Goal: Task Accomplishment & Management: Complete application form

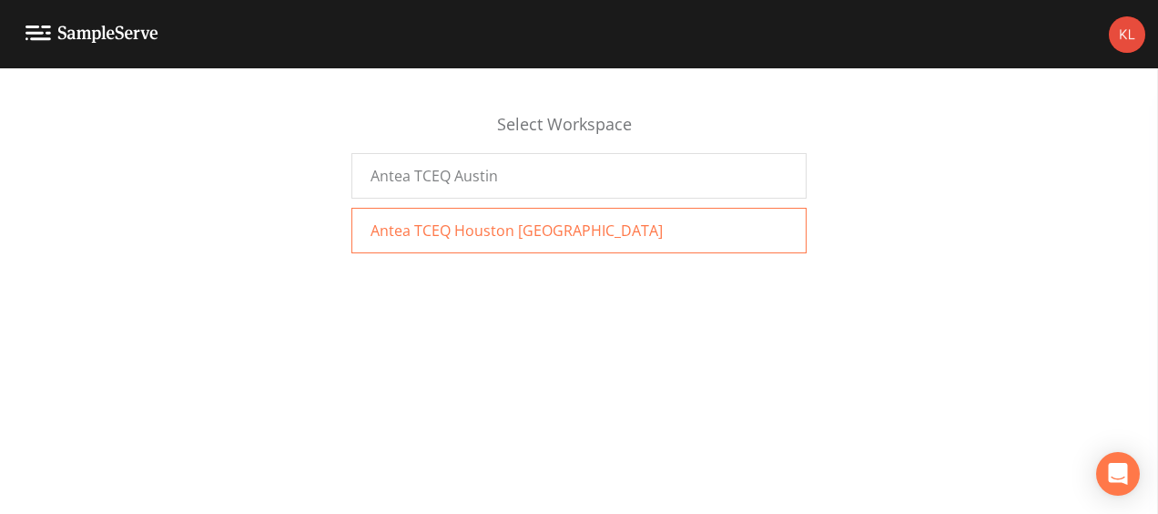
click at [449, 232] on span "Antea TCEQ Houston [GEOGRAPHIC_DATA]" at bounding box center [517, 230] width 292 height 22
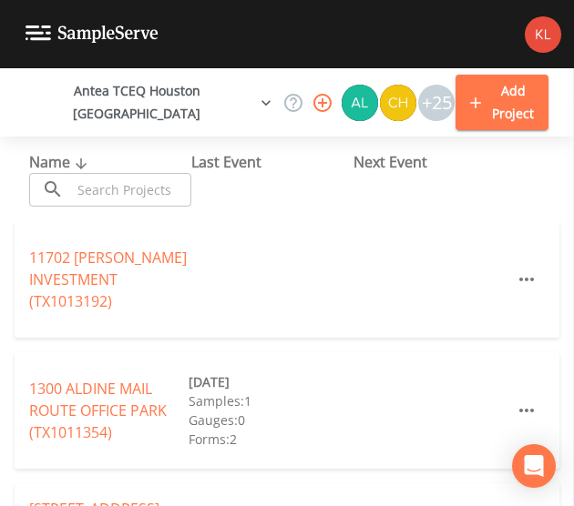
click at [169, 205] on input "text" at bounding box center [131, 190] width 120 height 34
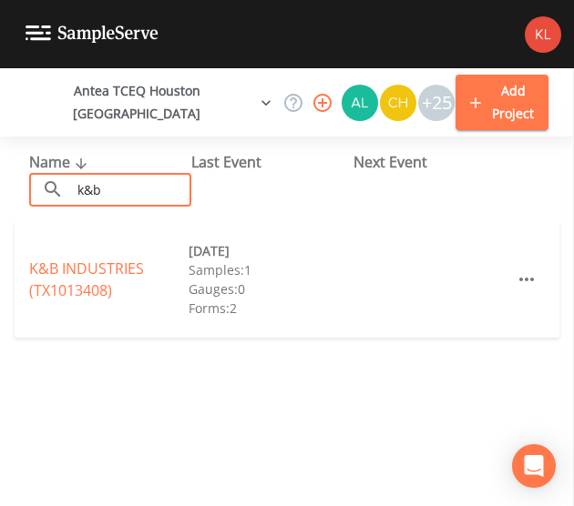
type input "k&b"
click at [124, 251] on div "K&B INDUSTRIES (TX1013408) [DATE] Samples: 1 Gauges: 0 Forms: 2" at bounding box center [287, 279] width 545 height 117
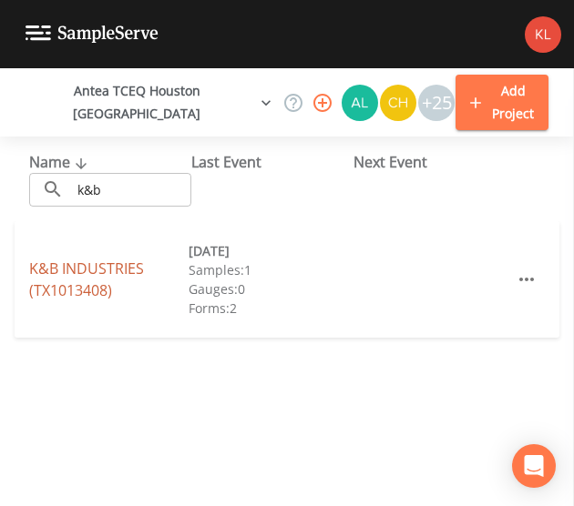
click at [121, 267] on link "K&B INDUSTRIES (TX1013408)" at bounding box center [86, 280] width 115 height 42
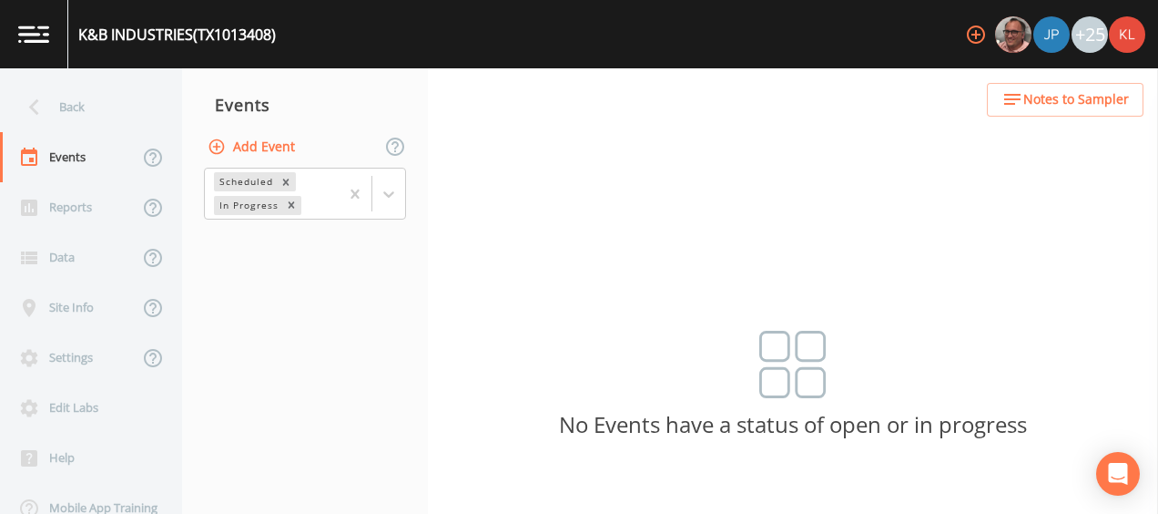
click at [267, 142] on button "Add Event" at bounding box center [253, 147] width 98 height 34
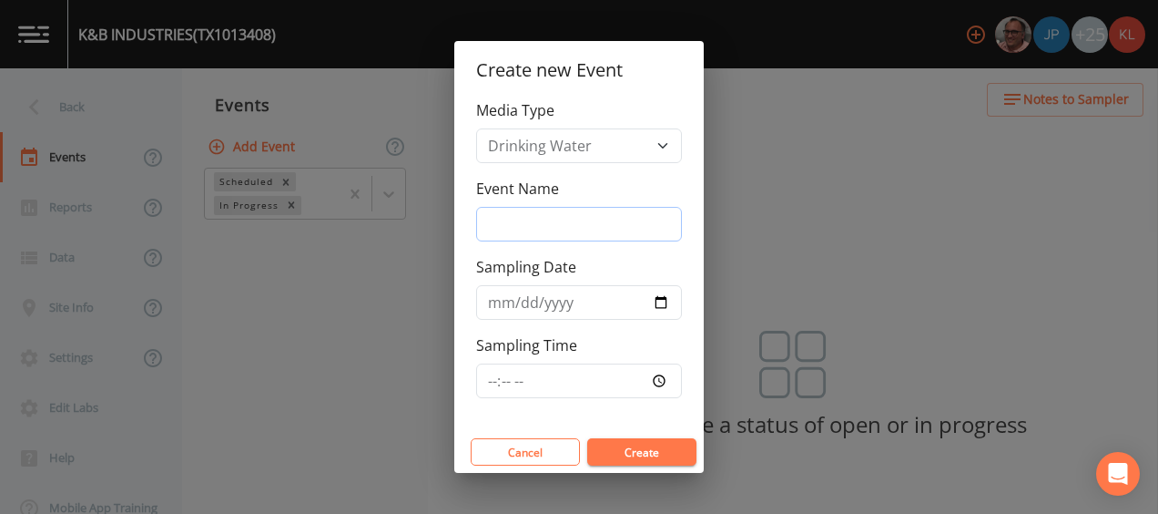
click at [610, 237] on input "Event Name" at bounding box center [579, 224] width 206 height 35
type input "[DATE]"
click at [664, 298] on input "Sampling Date" at bounding box center [579, 302] width 206 height 35
type input "[DATE]"
click at [518, 220] on input "[DATE]" at bounding box center [579, 224] width 206 height 35
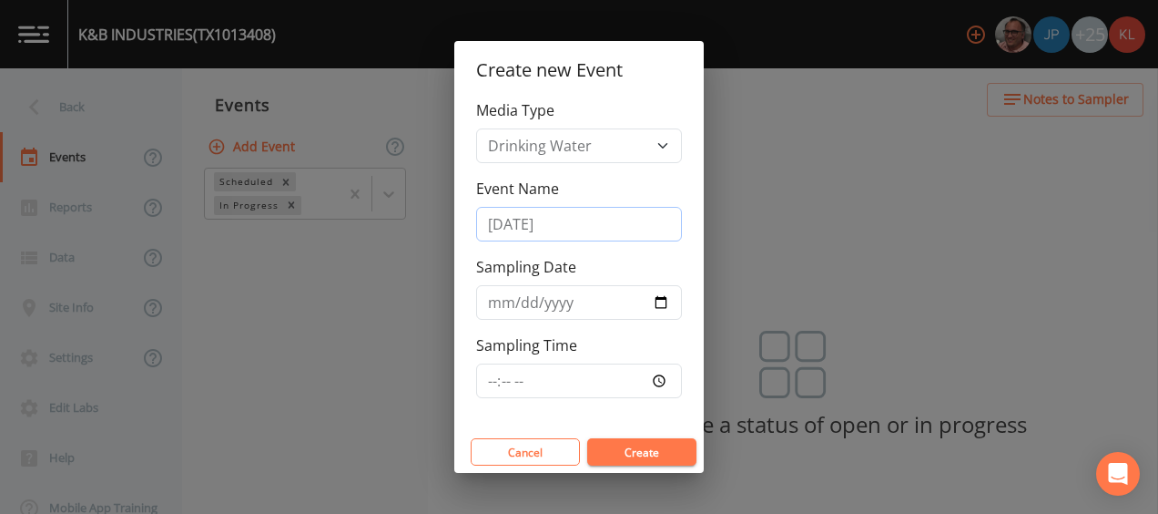
type input "[DATE]"
click at [650, 464] on button "Create" at bounding box center [641, 451] width 109 height 27
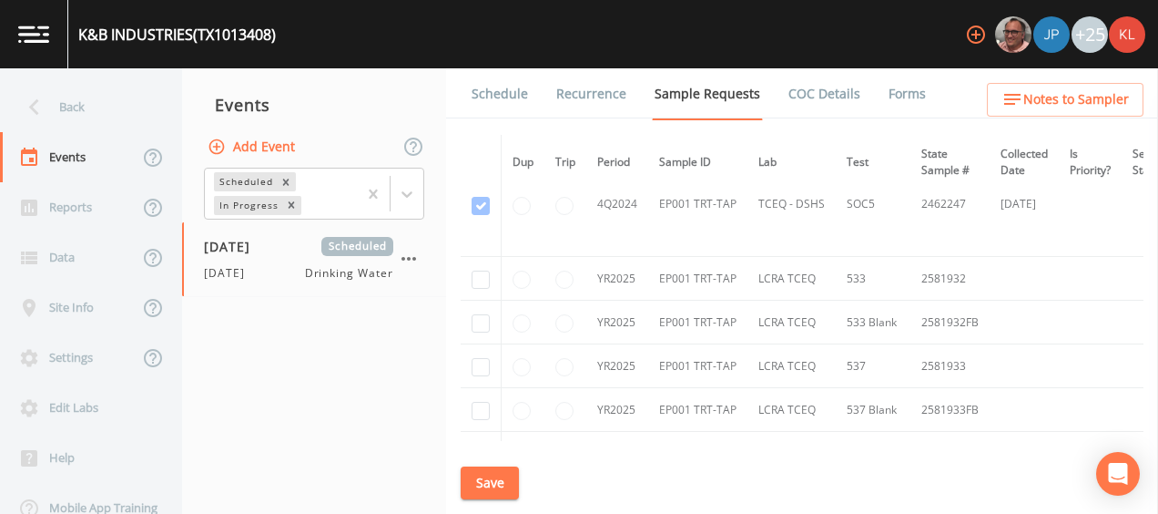
scroll to position [982, 0]
click at [486, 277] on input "checkbox" at bounding box center [481, 279] width 18 height 18
checkbox input "true"
click at [479, 316] on input "checkbox" at bounding box center [481, 322] width 18 height 18
checkbox input "true"
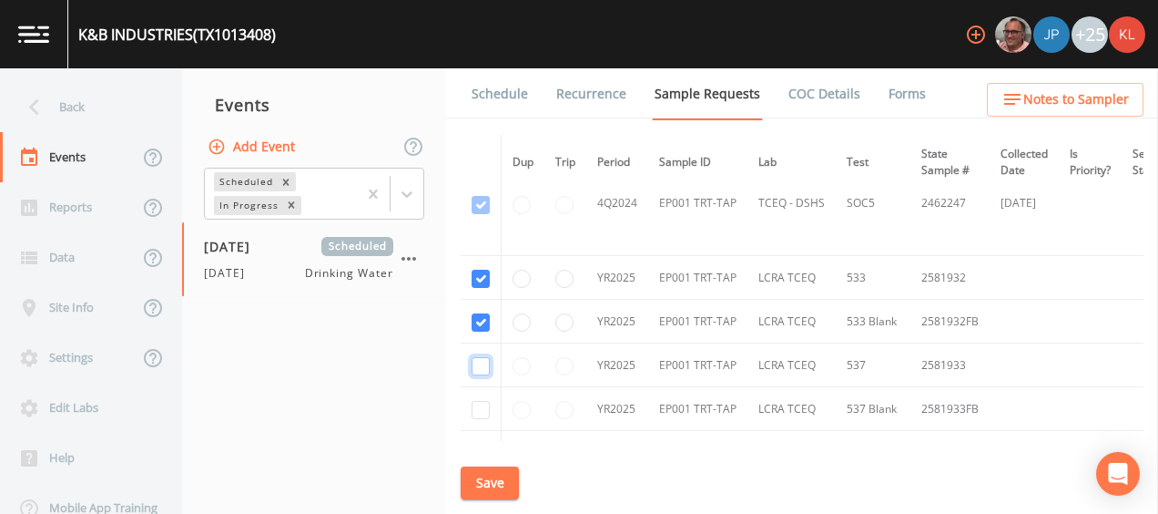
click at [479, 367] on input "checkbox" at bounding box center [481, 366] width 18 height 18
checkbox input "true"
click at [477, 409] on input "checkbox" at bounding box center [481, 410] width 18 height 18
checkbox input "true"
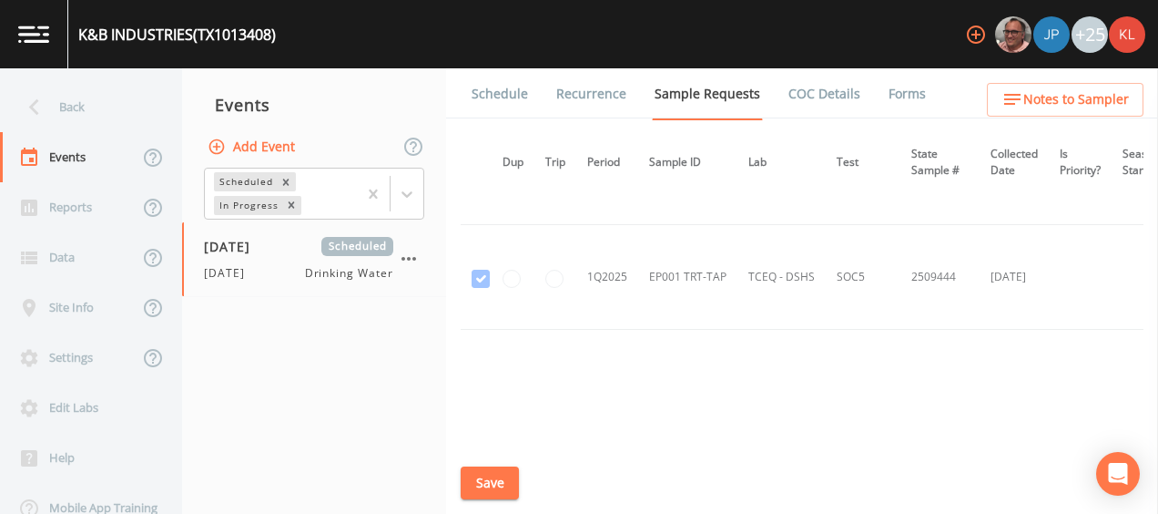
scroll to position [1326, 10]
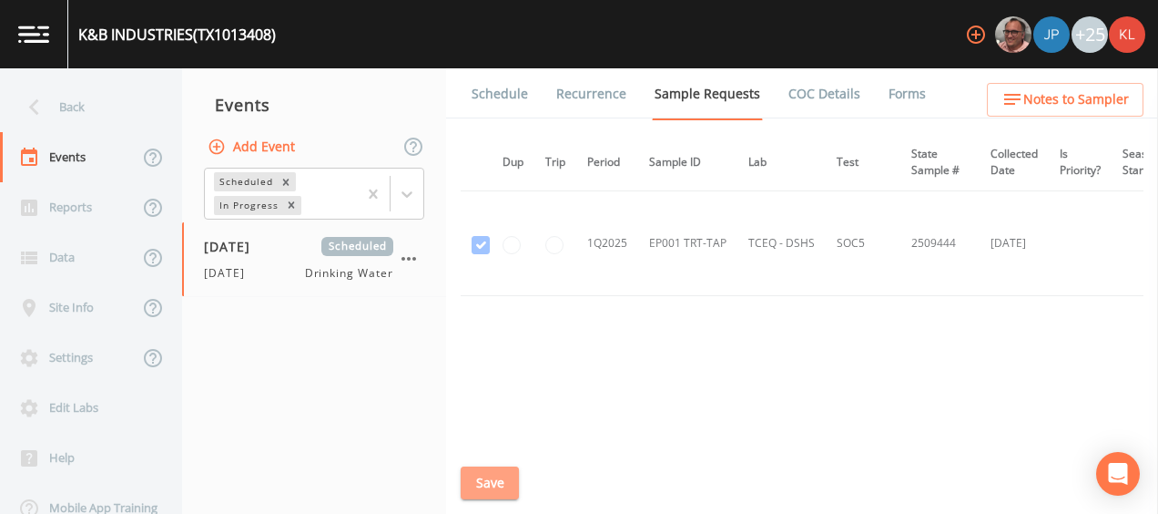
click at [484, 482] on button "Save" at bounding box center [490, 483] width 58 height 34
click at [497, 102] on link "Schedule" at bounding box center [500, 93] width 62 height 51
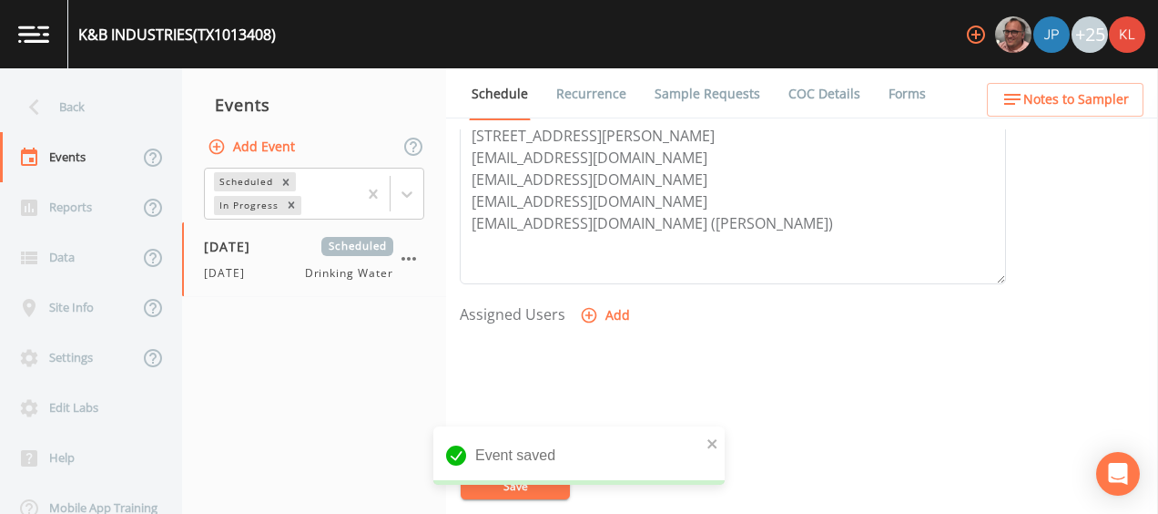
scroll to position [616, 0]
click at [597, 310] on button "Add" at bounding box center [606, 315] width 61 height 34
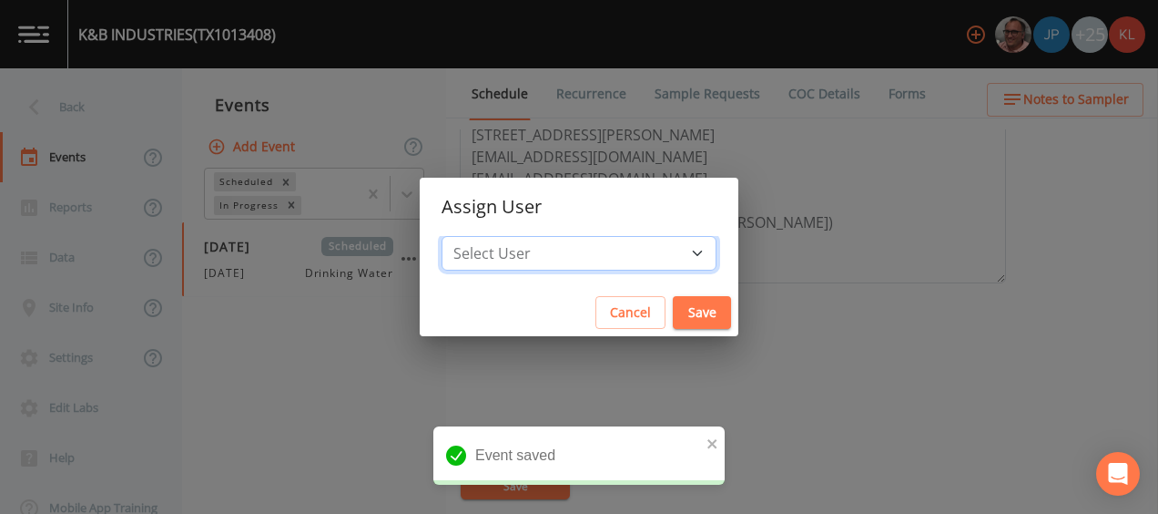
click at [630, 254] on select "Select User [PERSON_NAME] [PERSON_NAME] [PERSON_NAME] [PERSON_NAME] [PERSON_NAM…" at bounding box center [579, 253] width 275 height 35
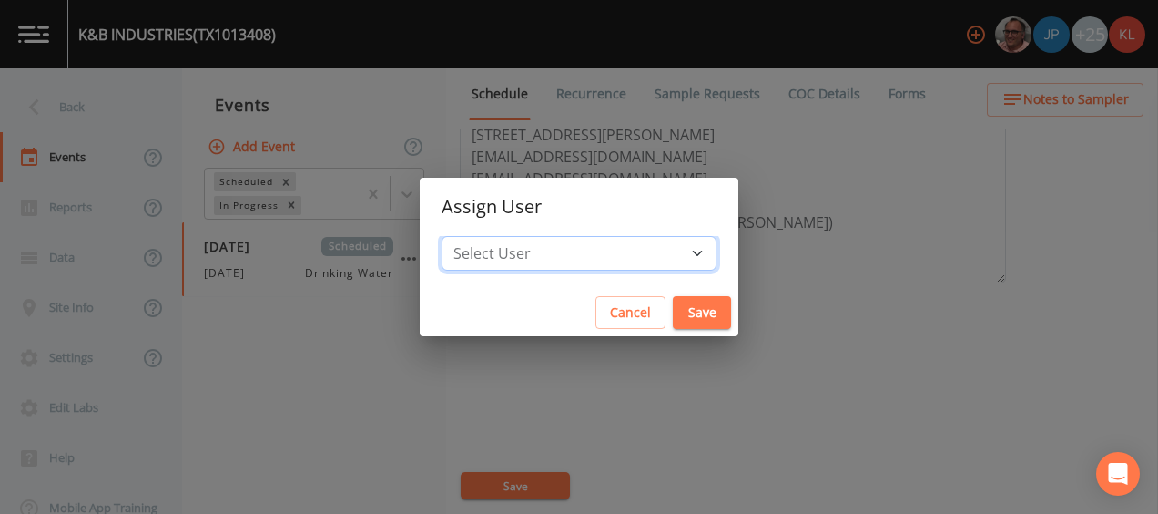
select select "cc3a99b6-42a3-44aa-bed9-88599eb009c7"
click at [483, 236] on select "Select User [PERSON_NAME] [PERSON_NAME] [PERSON_NAME] [PERSON_NAME] [PERSON_NAM…" at bounding box center [579, 253] width 275 height 35
click at [673, 316] on button "Save" at bounding box center [702, 313] width 58 height 34
select select
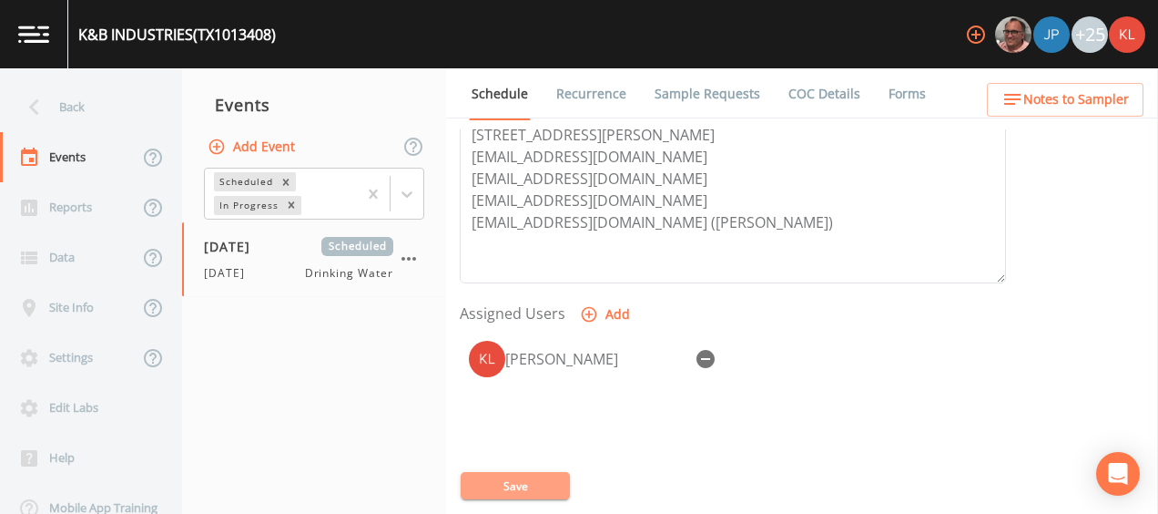
click at [523, 477] on button "Save" at bounding box center [515, 485] width 109 height 27
click at [18, 51] on link at bounding box center [34, 34] width 68 height 68
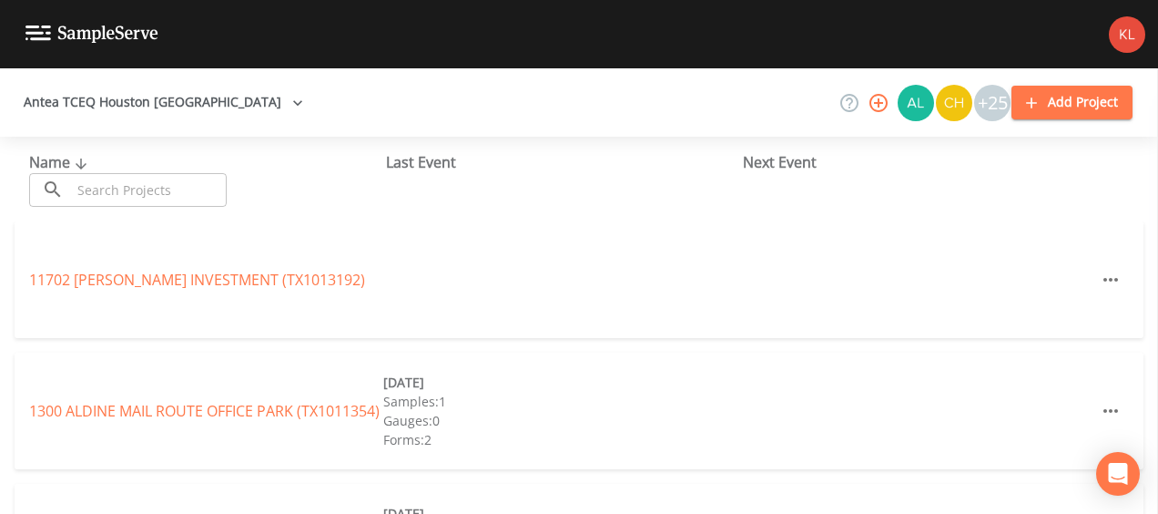
click at [127, 183] on input "text" at bounding box center [149, 190] width 156 height 34
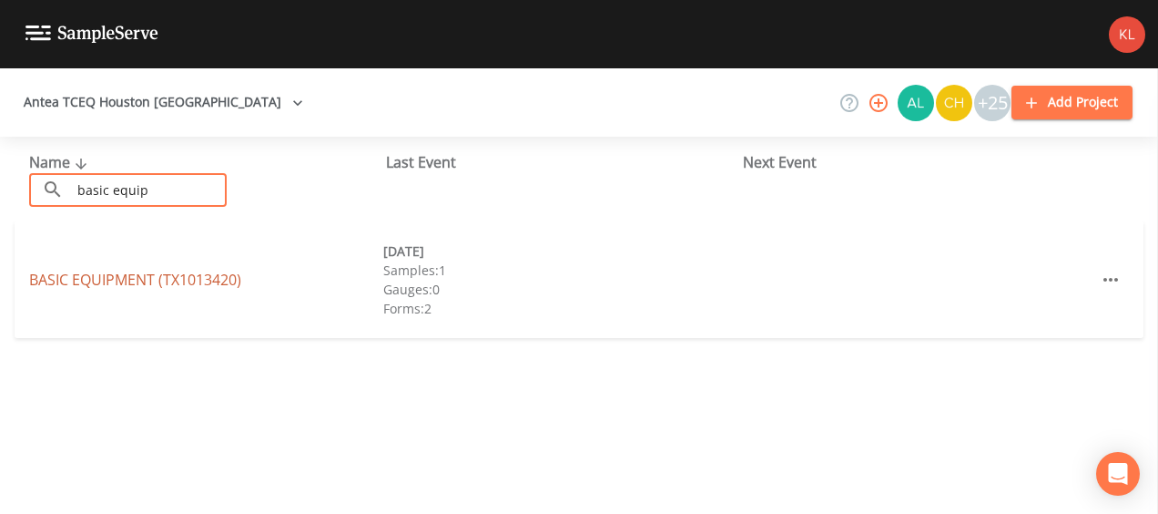
type input "basic equip"
click at [148, 271] on link "BASIC EQUIPMENT (TX1013420)" at bounding box center [135, 280] width 212 height 20
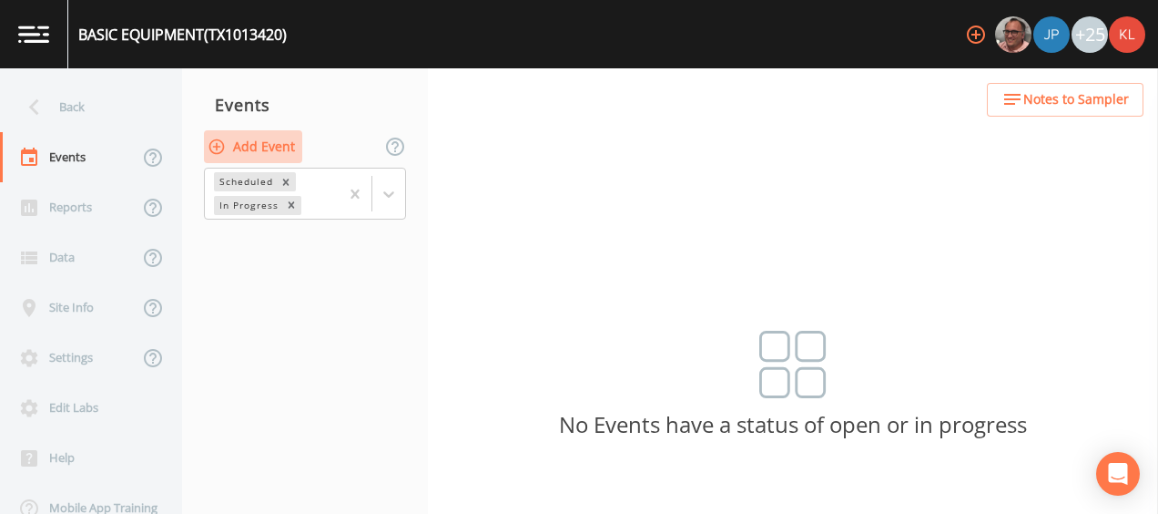
click at [256, 153] on button "Add Event" at bounding box center [253, 147] width 98 height 34
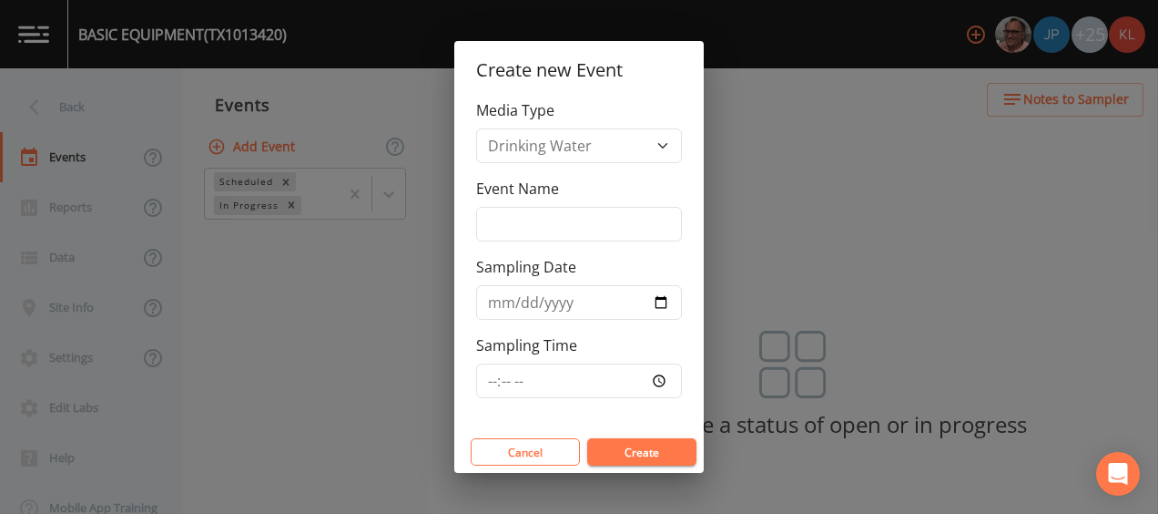
click at [525, 200] on div "Event Name" at bounding box center [579, 210] width 206 height 64
click at [521, 224] on input "Event Name" at bounding box center [579, 224] width 206 height 35
type input "[DATE]"
click at [635, 444] on button "Create" at bounding box center [641, 451] width 109 height 27
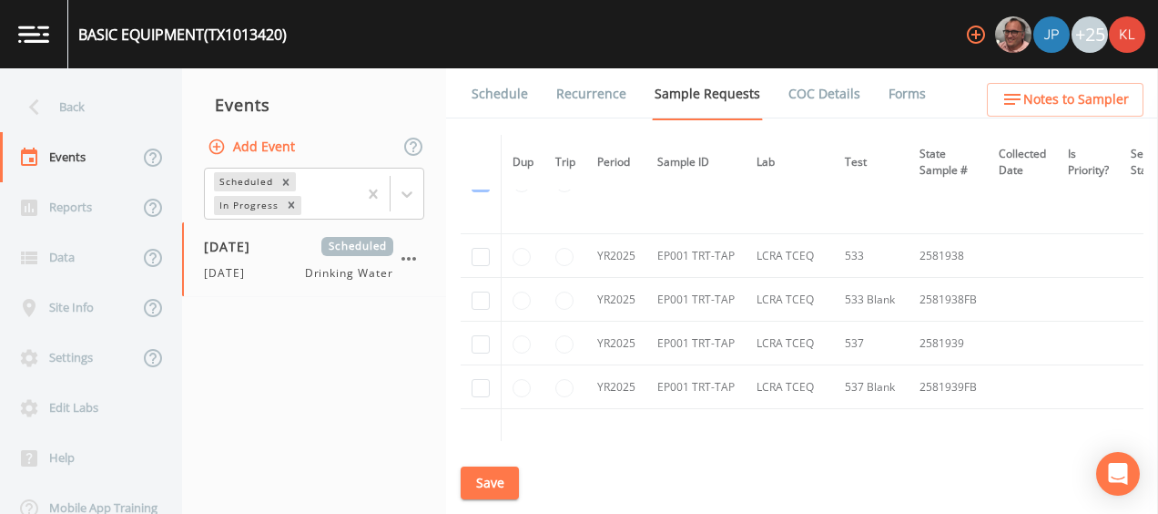
scroll to position [271, 0]
click at [492, 253] on td at bounding box center [481, 255] width 41 height 44
click at [481, 255] on input "checkbox" at bounding box center [481, 256] width 18 height 18
checkbox input "true"
click at [484, 293] on input "checkbox" at bounding box center [481, 299] width 18 height 18
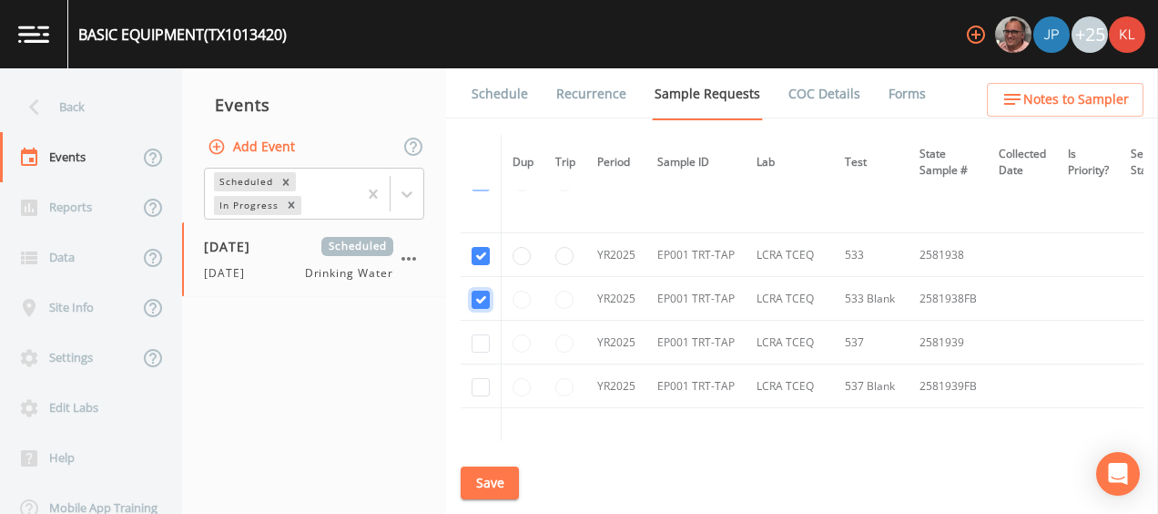
checkbox input "true"
click at [487, 342] on input "checkbox" at bounding box center [481, 343] width 18 height 18
checkbox input "true"
click at [482, 392] on input "checkbox" at bounding box center [481, 387] width 18 height 18
checkbox input "true"
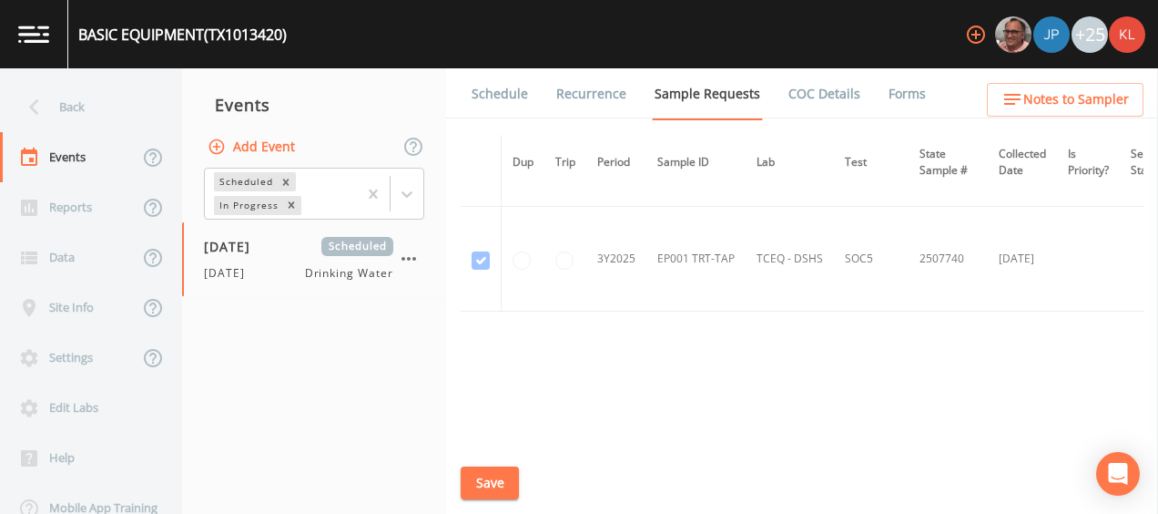
scroll to position [1326, 0]
click at [484, 479] on button "Save" at bounding box center [490, 483] width 58 height 34
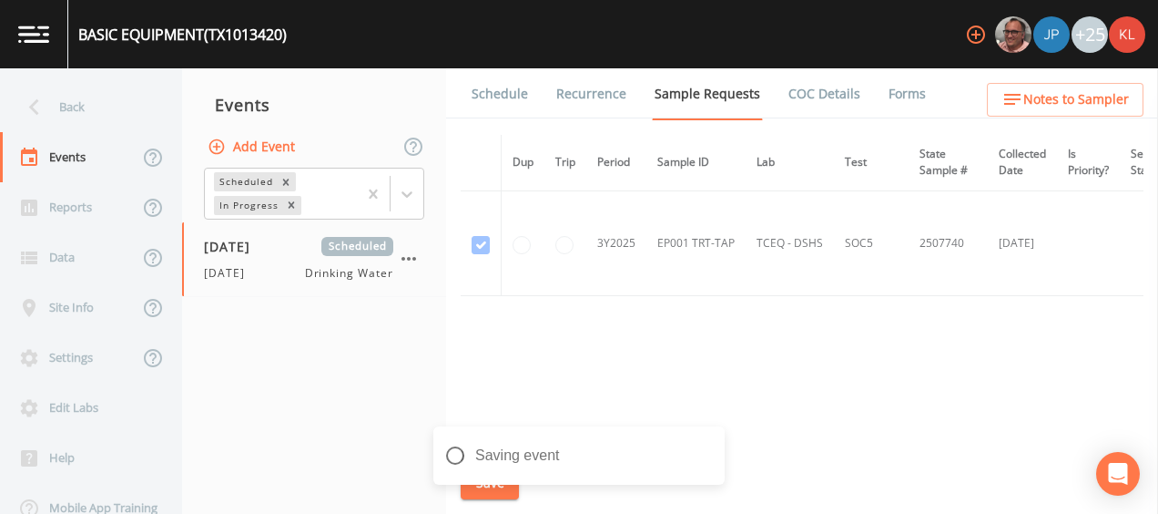
click at [479, 103] on link "Schedule" at bounding box center [500, 93] width 62 height 51
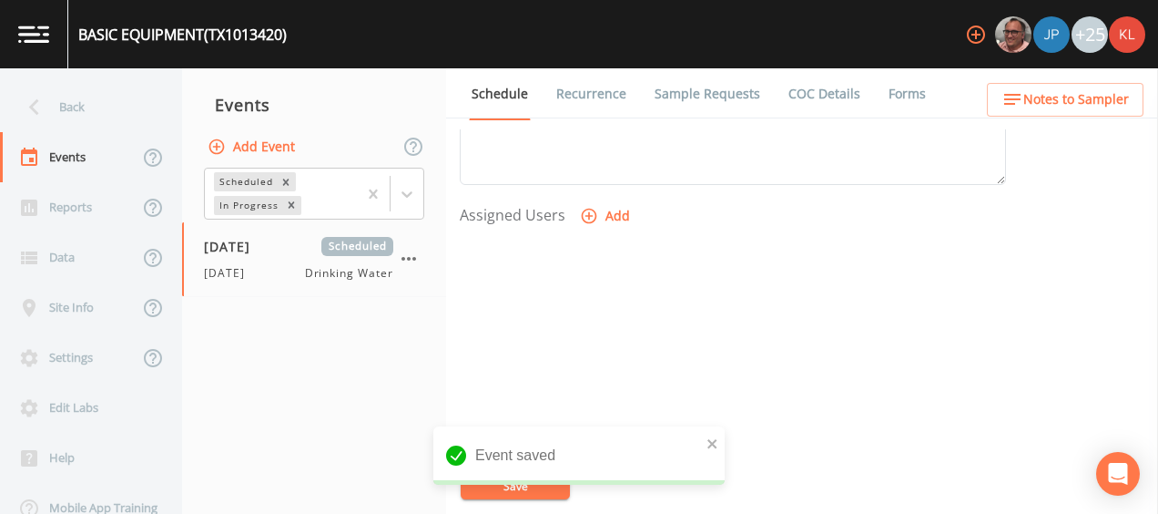
scroll to position [729, 0]
click at [602, 201] on button "Add" at bounding box center [606, 203] width 61 height 34
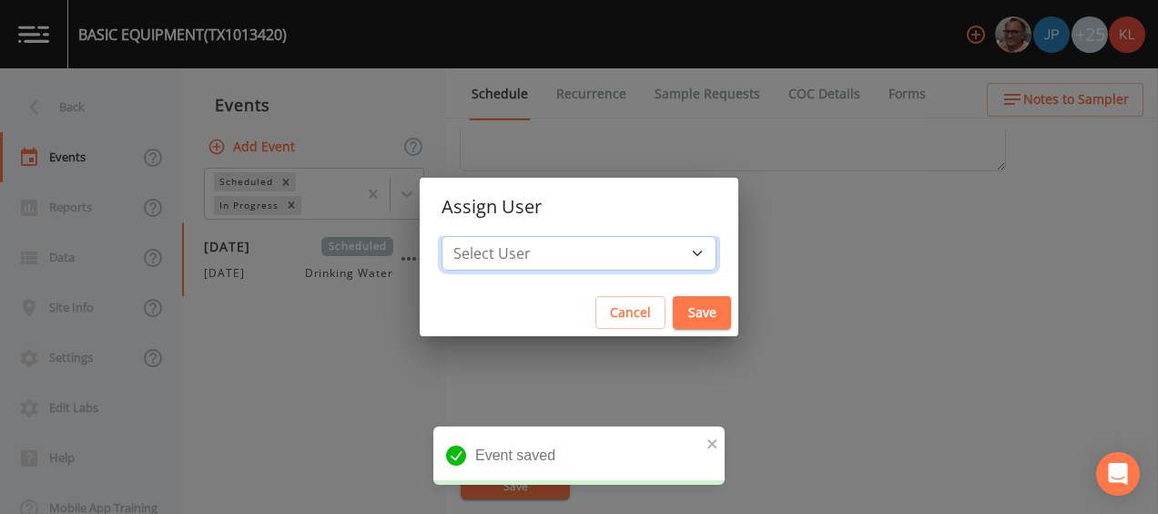
click at [609, 260] on select "Select User [PERSON_NAME] [PERSON_NAME] [PERSON_NAME] [PERSON_NAME] [PERSON_NAM…" at bounding box center [579, 253] width 275 height 35
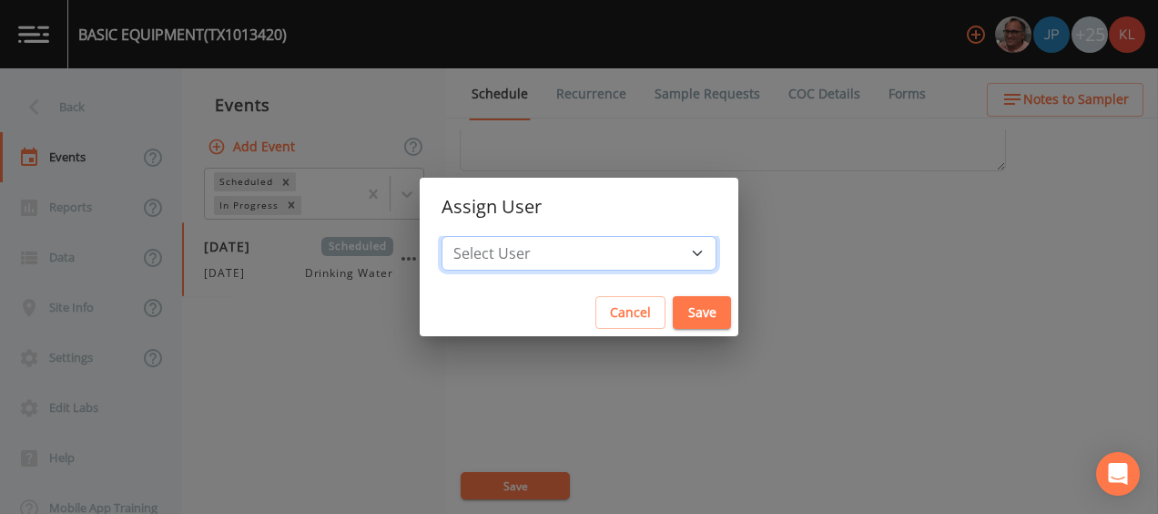
select select "cc3a99b6-42a3-44aa-bed9-88599eb009c7"
click at [483, 236] on select "Select User [PERSON_NAME] [PERSON_NAME] [PERSON_NAME] [PERSON_NAME] [PERSON_NAM…" at bounding box center [579, 253] width 275 height 35
click at [673, 309] on button "Save" at bounding box center [702, 313] width 58 height 34
select select
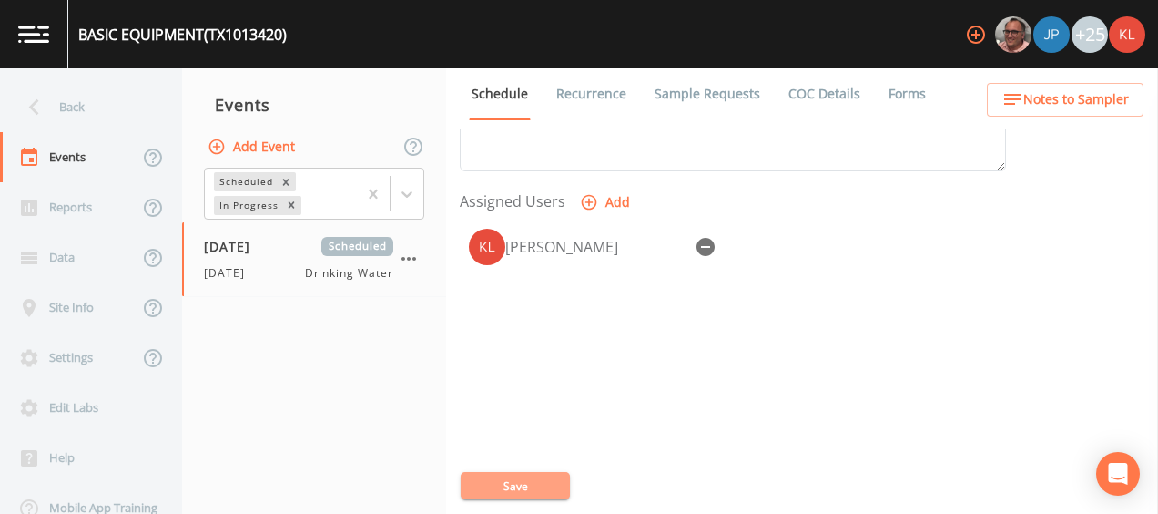
click at [496, 486] on button "Save" at bounding box center [515, 485] width 109 height 27
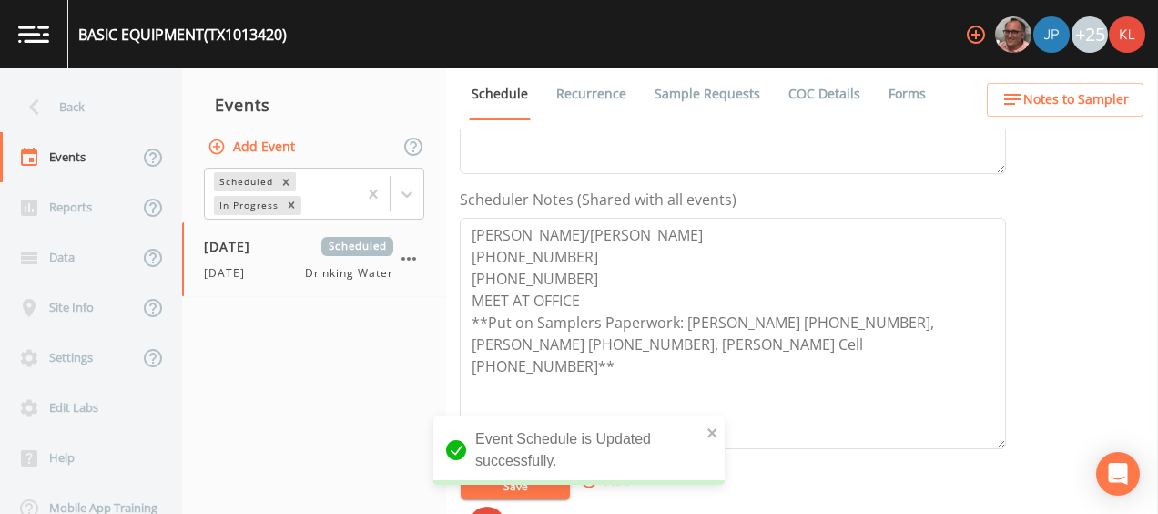
scroll to position [450, 0]
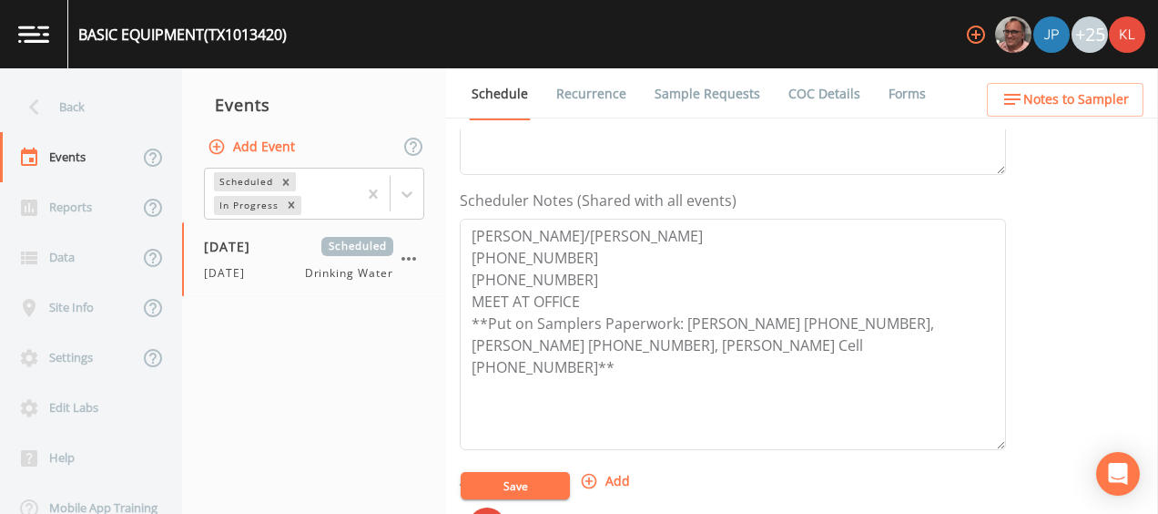
click at [45, 24] on link at bounding box center [34, 34] width 68 height 68
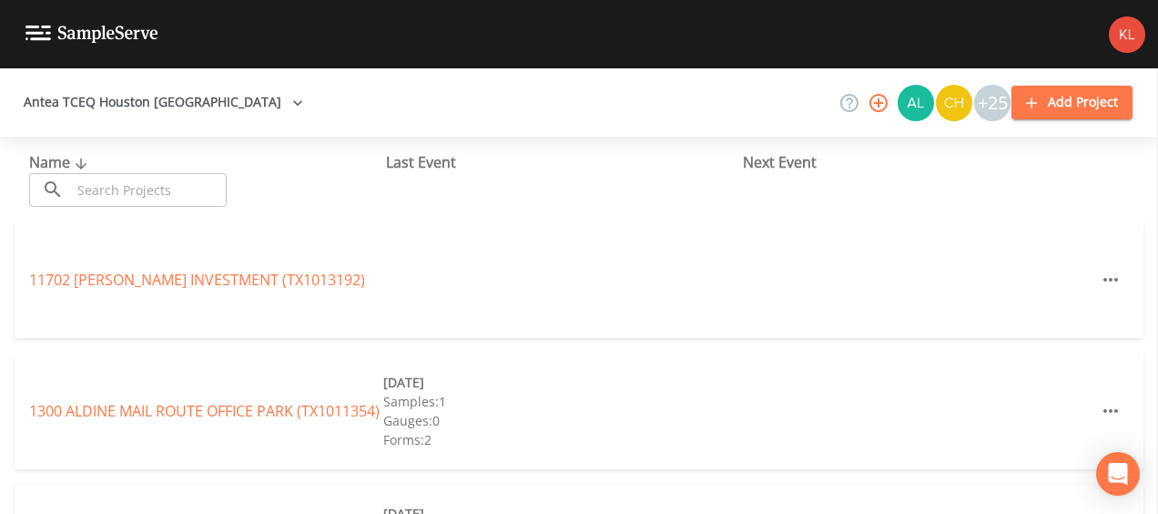
click at [126, 171] on div "Name ​ ​" at bounding box center [207, 179] width 357 height 56
click at [125, 183] on input "text" at bounding box center [149, 190] width 156 height 34
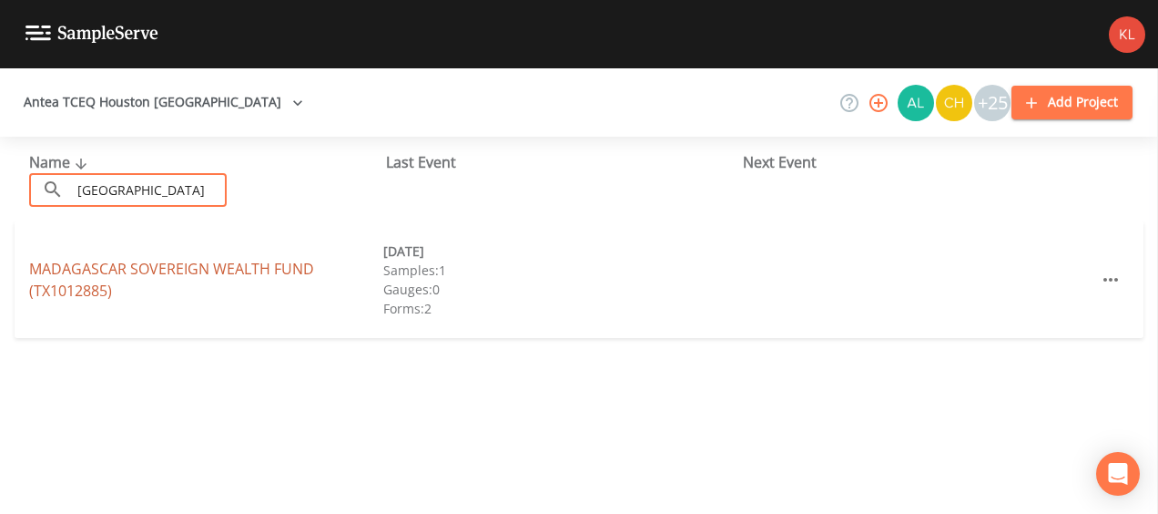
type input "[GEOGRAPHIC_DATA]"
click at [150, 269] on link "MADAGASCAR SOVEREIGN WEALTH FUND (TX1012885)" at bounding box center [171, 280] width 285 height 42
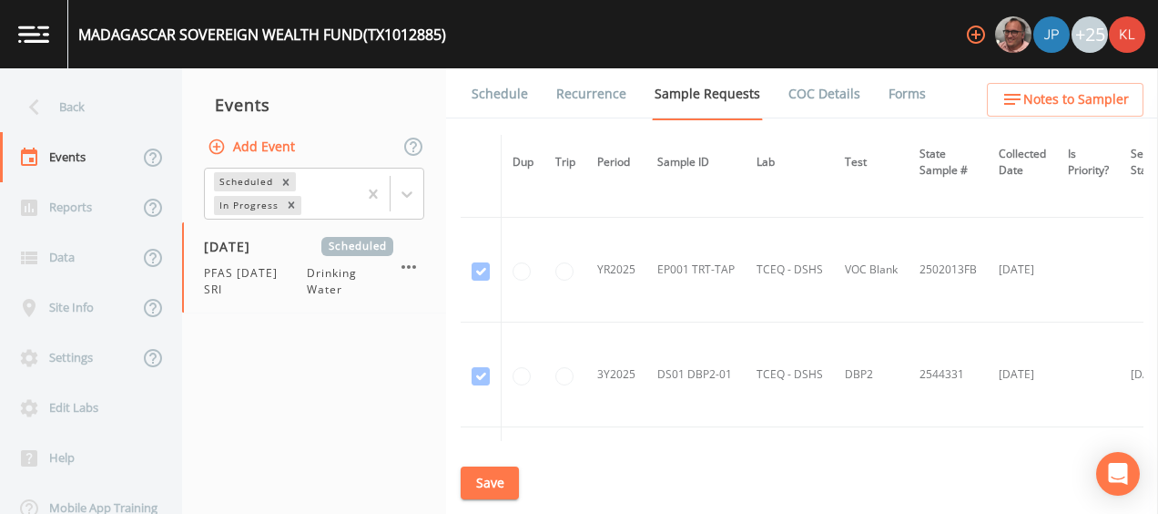
scroll to position [566, 0]
click at [301, 266] on span "PFAS [DATE] SRI" at bounding box center [255, 281] width 103 height 33
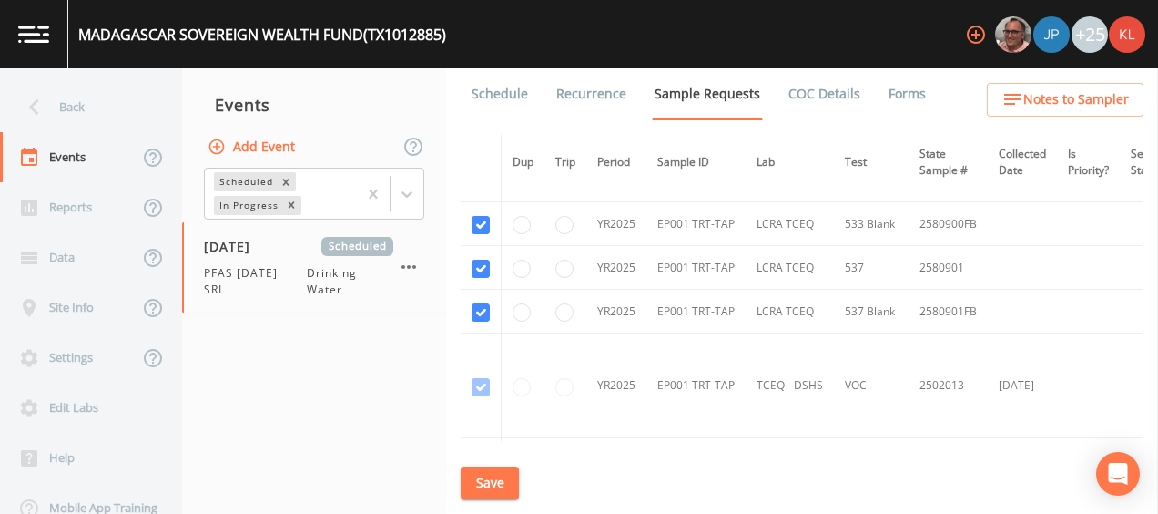
scroll to position [339, 0]
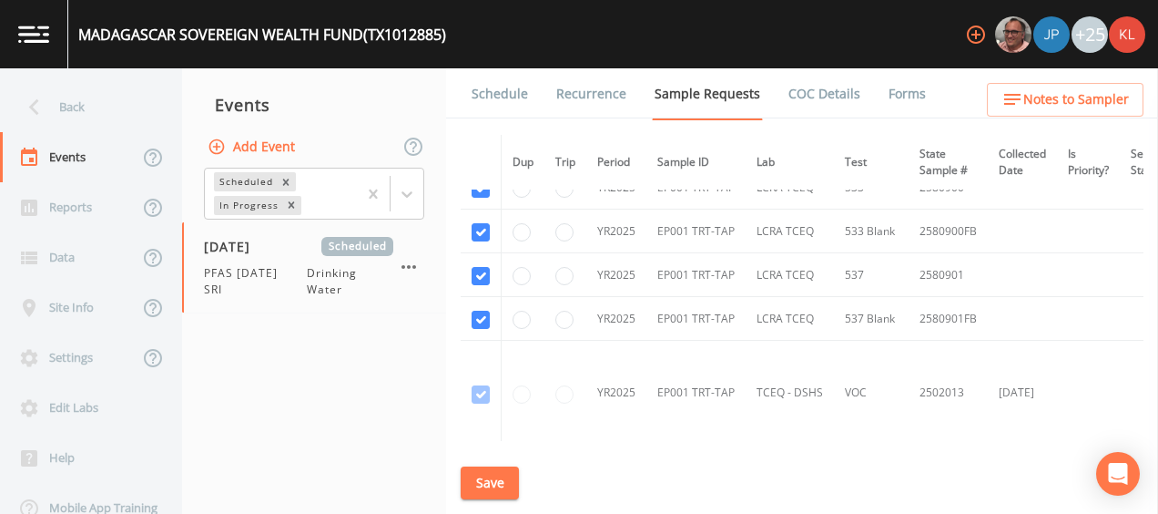
click at [508, 102] on link "Schedule" at bounding box center [500, 93] width 62 height 51
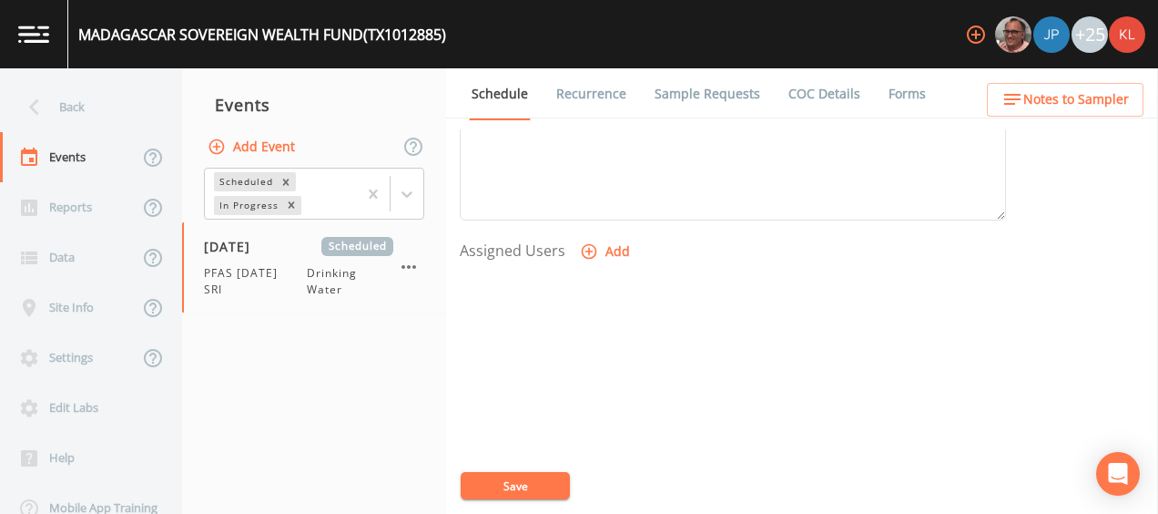
scroll to position [683, 0]
click at [597, 242] on button "Add" at bounding box center [606, 248] width 61 height 34
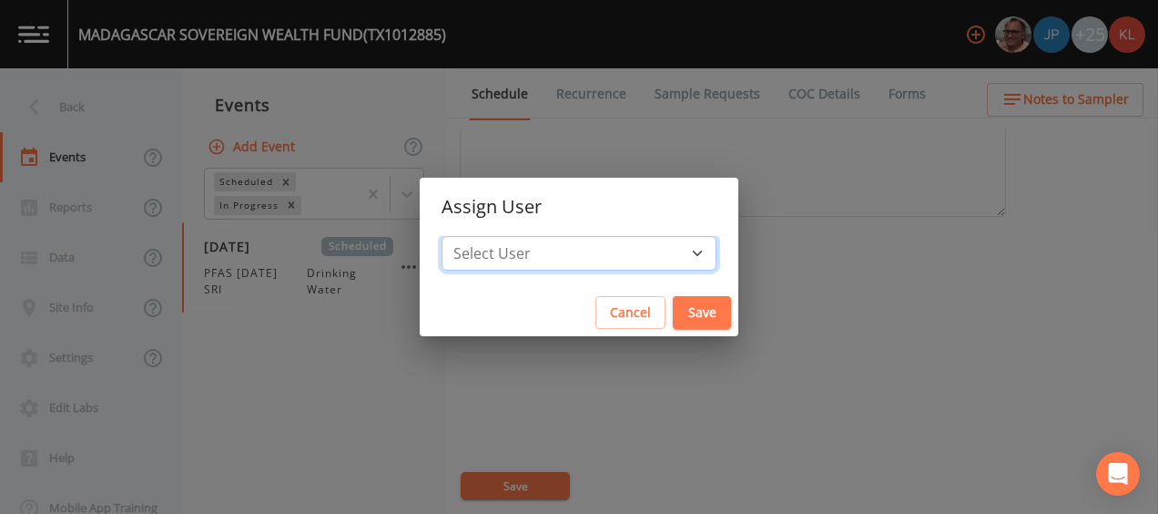
click at [626, 261] on select "Select User [PERSON_NAME] [PERSON_NAME] [PERSON_NAME] [PERSON_NAME] [PERSON_NAM…" at bounding box center [579, 253] width 275 height 35
select select "cc3a99b6-42a3-44aa-bed9-88599eb009c7"
click at [483, 236] on select "Select User [PERSON_NAME] [PERSON_NAME] [PERSON_NAME] [PERSON_NAME] [PERSON_NAM…" at bounding box center [579, 253] width 275 height 35
click at [674, 312] on button "Save" at bounding box center [702, 313] width 58 height 34
select select
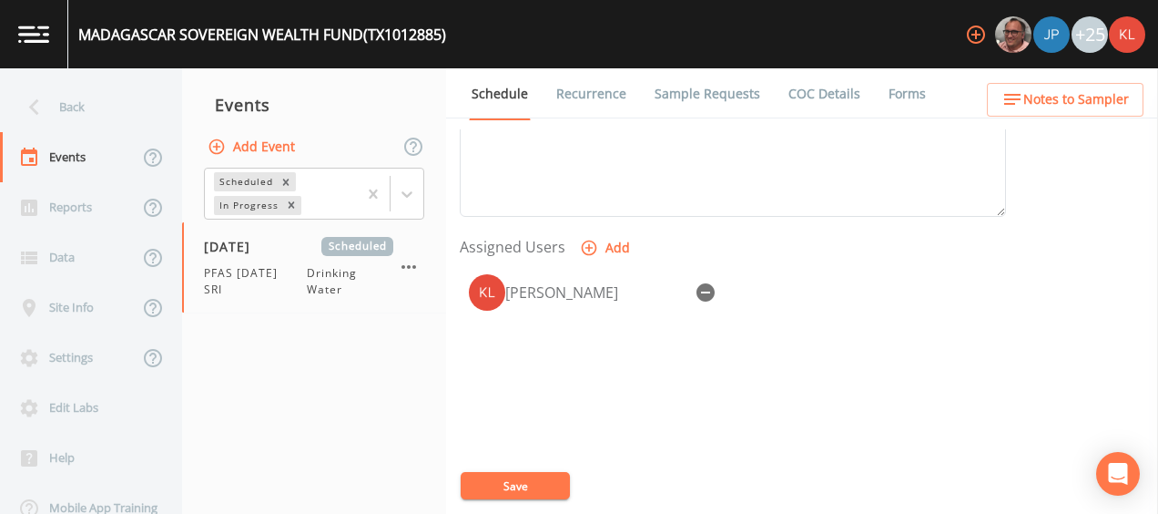
click at [535, 503] on div "Event Name PFAS [DATE] SRI Target Sampling Date [DATE] Time (Optional) Event No…" at bounding box center [809, 321] width 698 height 384
click at [541, 481] on button "Save" at bounding box center [515, 485] width 109 height 27
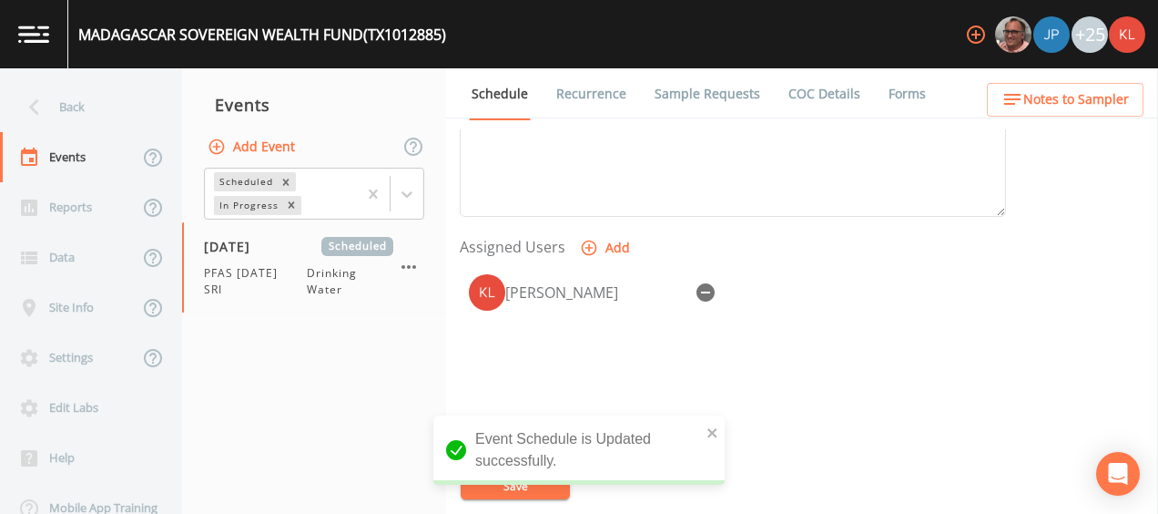
click at [38, 27] on img at bounding box center [33, 33] width 31 height 17
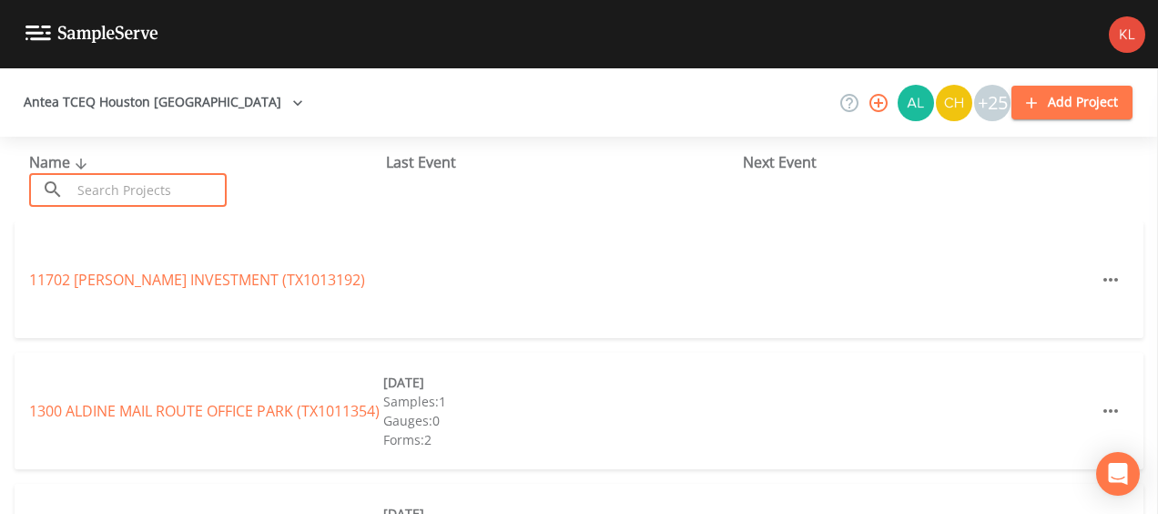
click at [162, 200] on input "text" at bounding box center [149, 190] width 156 height 34
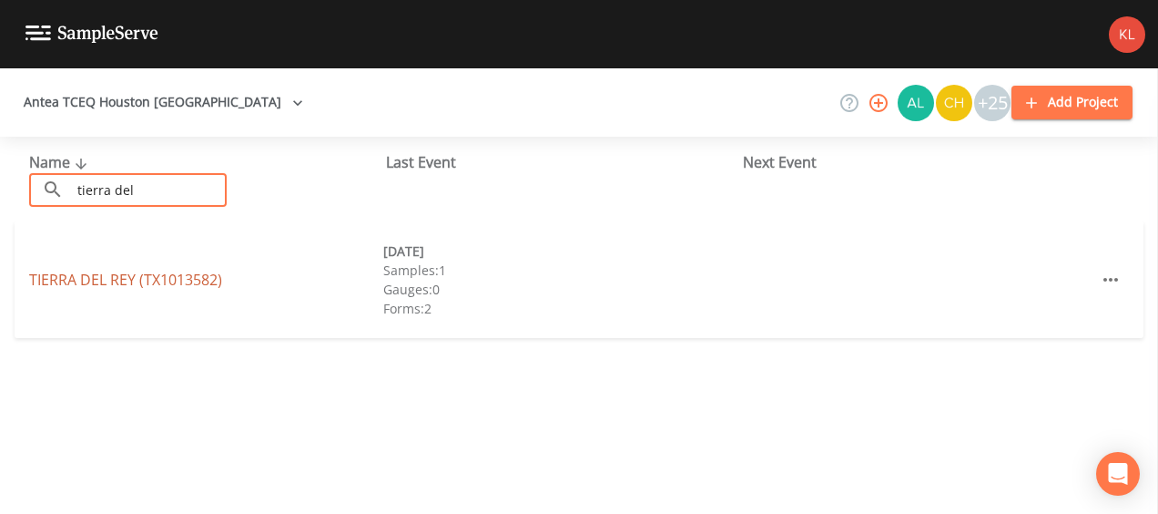
type input "tierra del"
click at [138, 281] on link "[GEOGRAPHIC_DATA] (TX1013582)" at bounding box center [125, 280] width 193 height 20
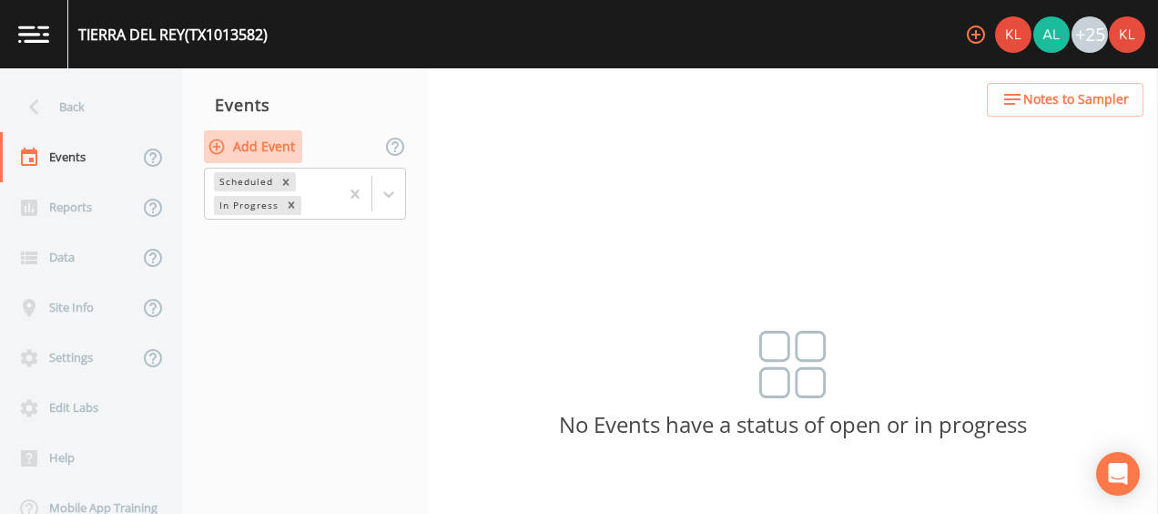
click at [286, 148] on button "Add Event" at bounding box center [253, 147] width 98 height 34
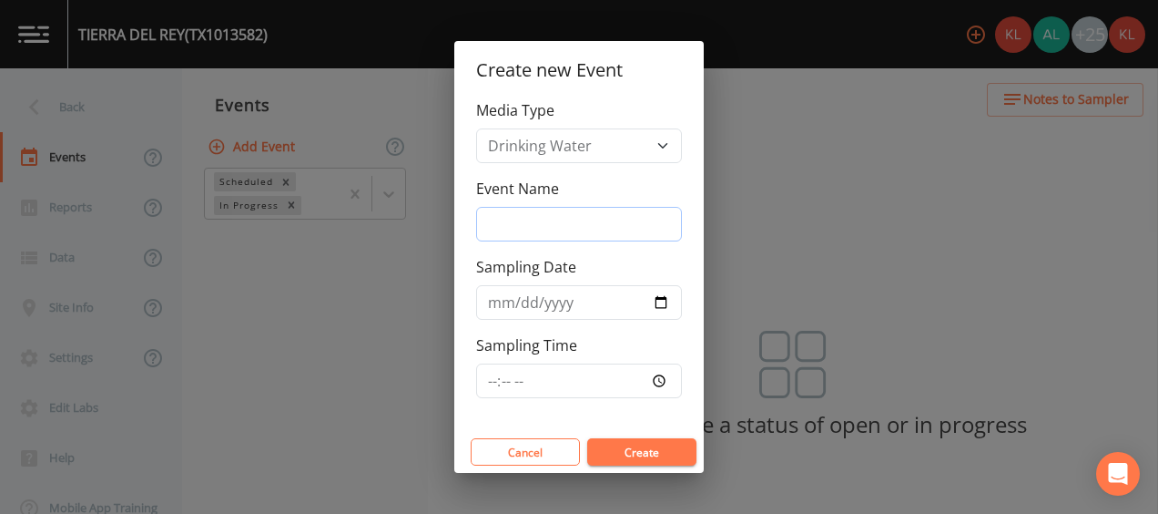
click at [559, 224] on input "Event Name" at bounding box center [579, 224] width 206 height 35
type input "[DATE]"
click at [653, 144] on select "Drinking Water" at bounding box center [579, 145] width 206 height 35
click at [676, 433] on div "Cancel Create" at bounding box center [579, 452] width 250 height 42
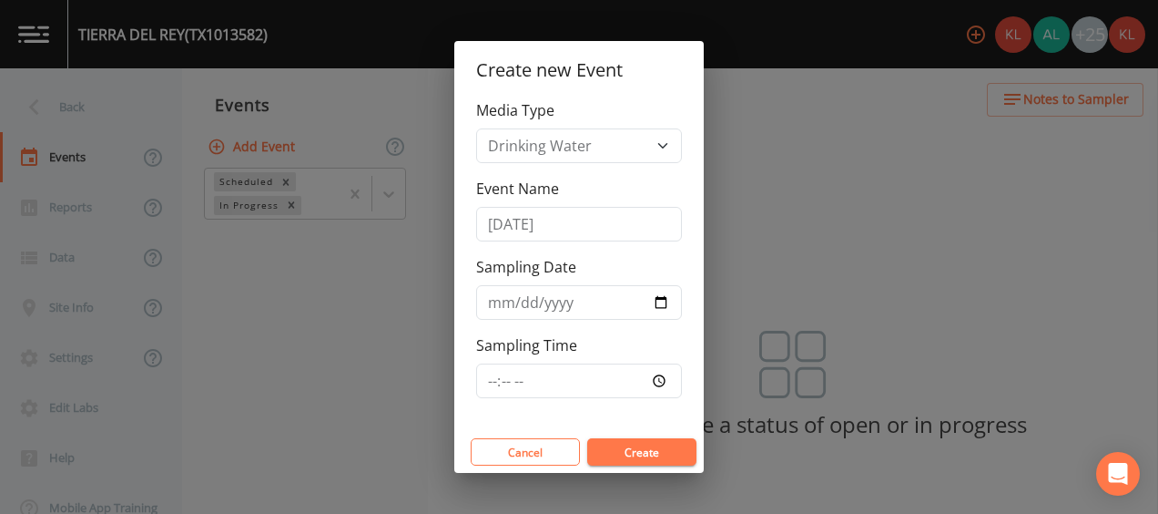
click at [667, 443] on button "Create" at bounding box center [641, 451] width 109 height 27
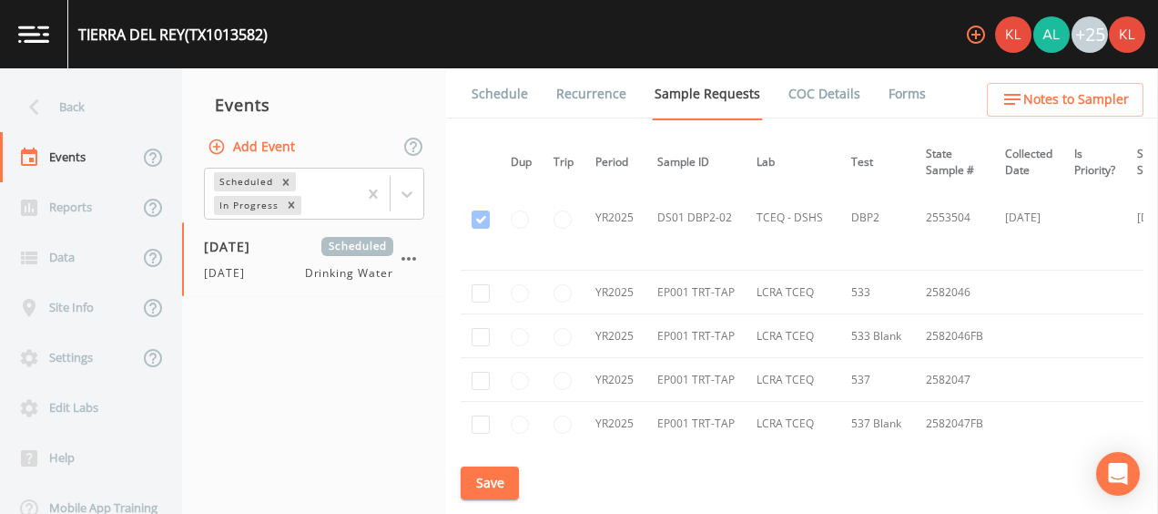
scroll to position [2959, 2]
click at [478, 290] on input "checkbox" at bounding box center [481, 291] width 18 height 18
checkbox input "true"
click at [483, 326] on input "checkbox" at bounding box center [481, 335] width 18 height 18
checkbox input "true"
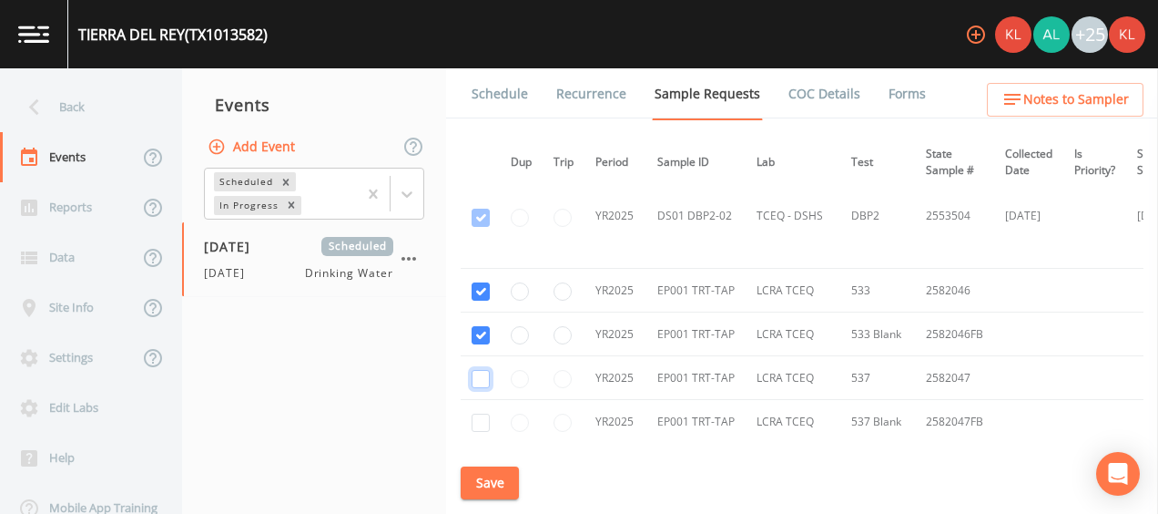
click at [476, 370] on input "checkbox" at bounding box center [481, 379] width 18 height 18
checkbox input "true"
click at [474, 413] on input "checkbox" at bounding box center [481, 422] width 18 height 18
checkbox input "true"
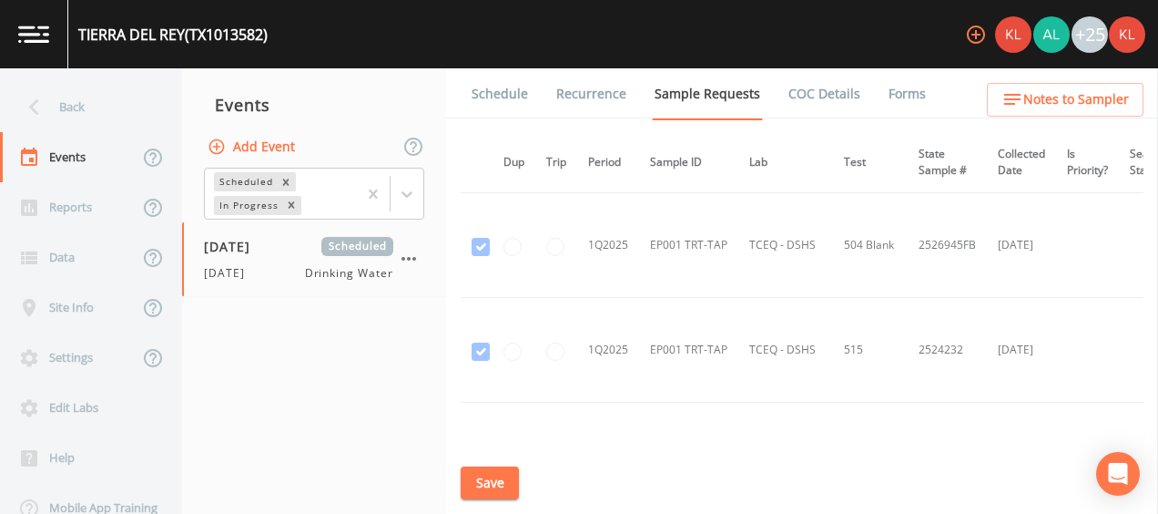
scroll to position [3419, 9]
click at [479, 478] on button "Save" at bounding box center [490, 483] width 58 height 34
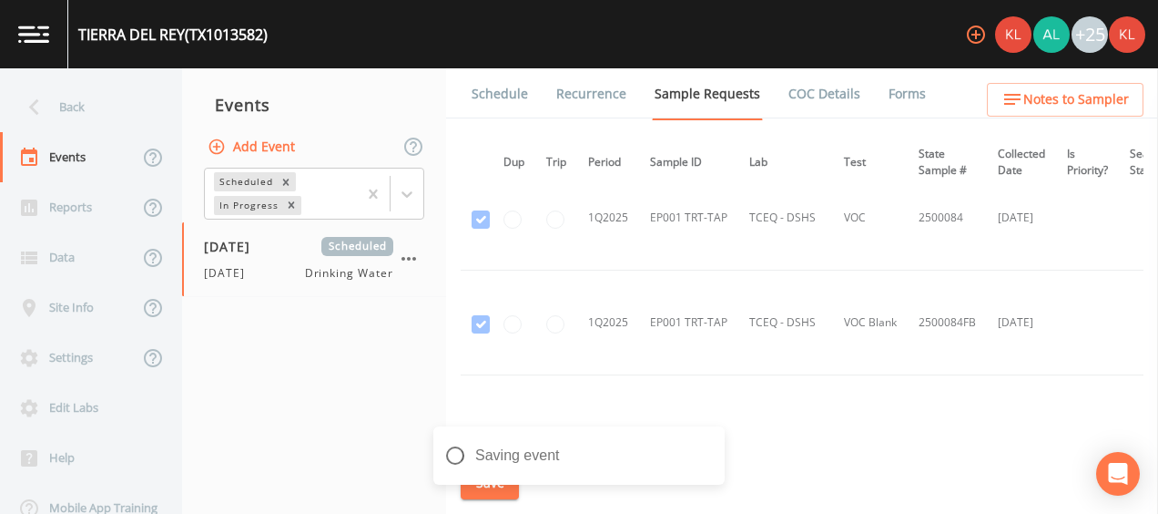
scroll to position [3936, 9]
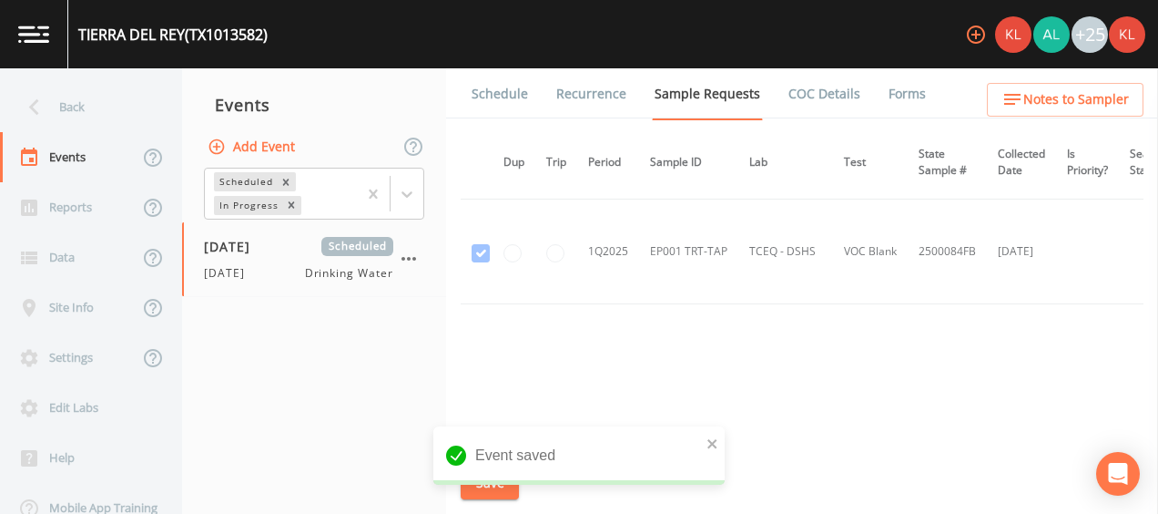
click at [500, 85] on link "Schedule" at bounding box center [500, 93] width 62 height 51
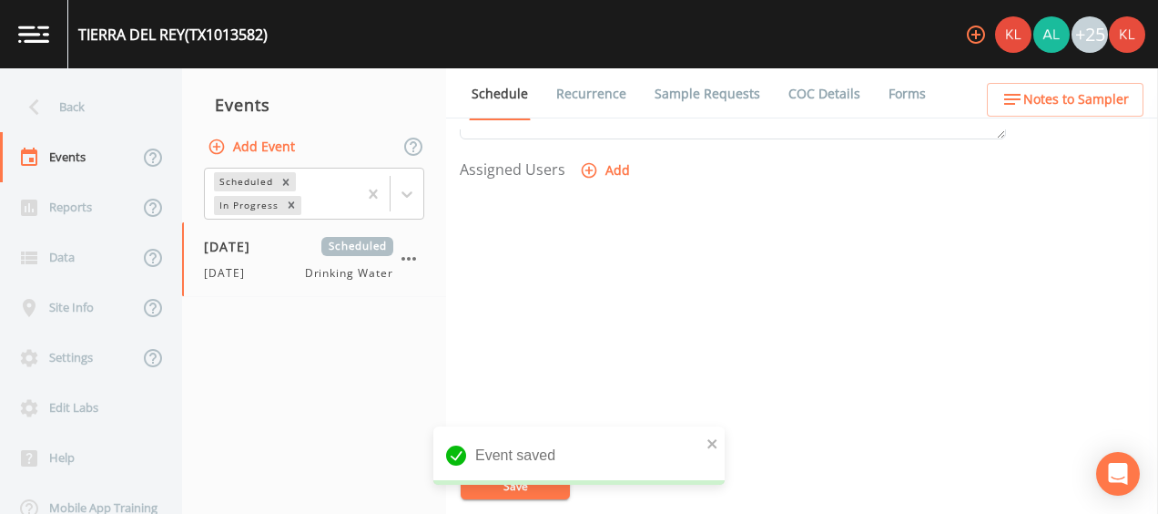
scroll to position [763, 0]
click at [583, 163] on icon "button" at bounding box center [589, 167] width 18 height 18
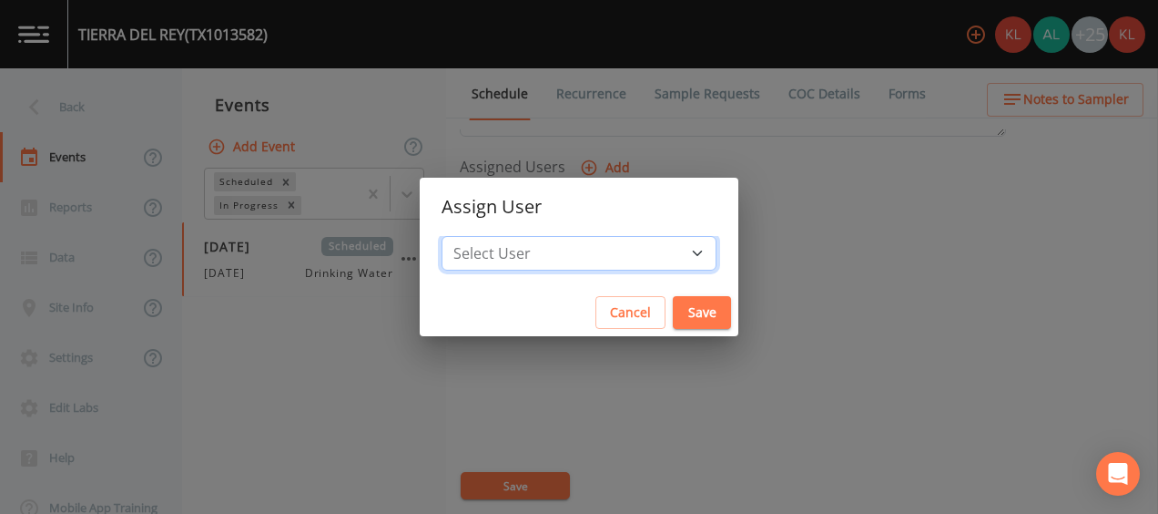
click at [601, 251] on select "Select User [PERSON_NAME] [PERSON_NAME] [PERSON_NAME] [PERSON_NAME] [PERSON_NAM…" at bounding box center [579, 253] width 275 height 35
select select "cc3a99b6-42a3-44aa-bed9-88599eb009c7"
click at [483, 236] on select "Select User [PERSON_NAME] [PERSON_NAME] [PERSON_NAME] [PERSON_NAME] [PERSON_NAM…" at bounding box center [579, 253] width 275 height 35
click at [673, 315] on button "Save" at bounding box center [702, 313] width 58 height 34
select select
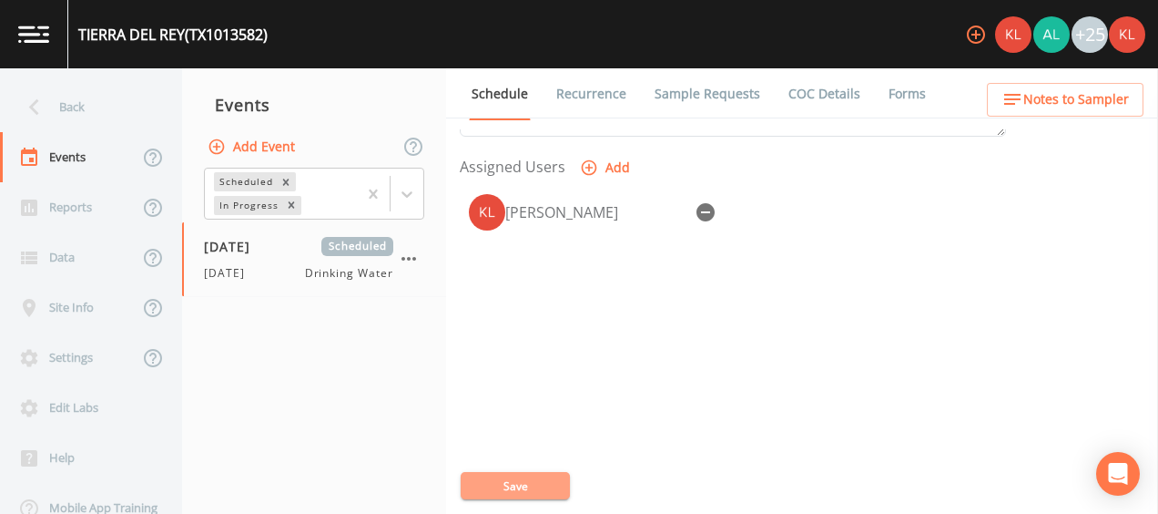
click at [523, 484] on button "Save" at bounding box center [515, 485] width 109 height 27
click at [530, 481] on button "Save" at bounding box center [515, 485] width 109 height 27
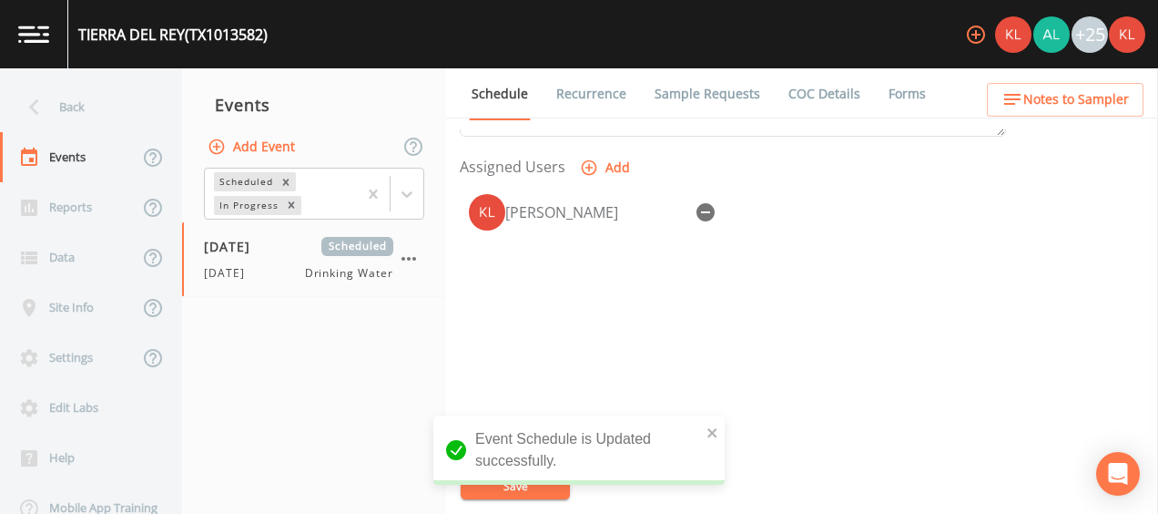
click at [37, 55] on link at bounding box center [34, 34] width 68 height 68
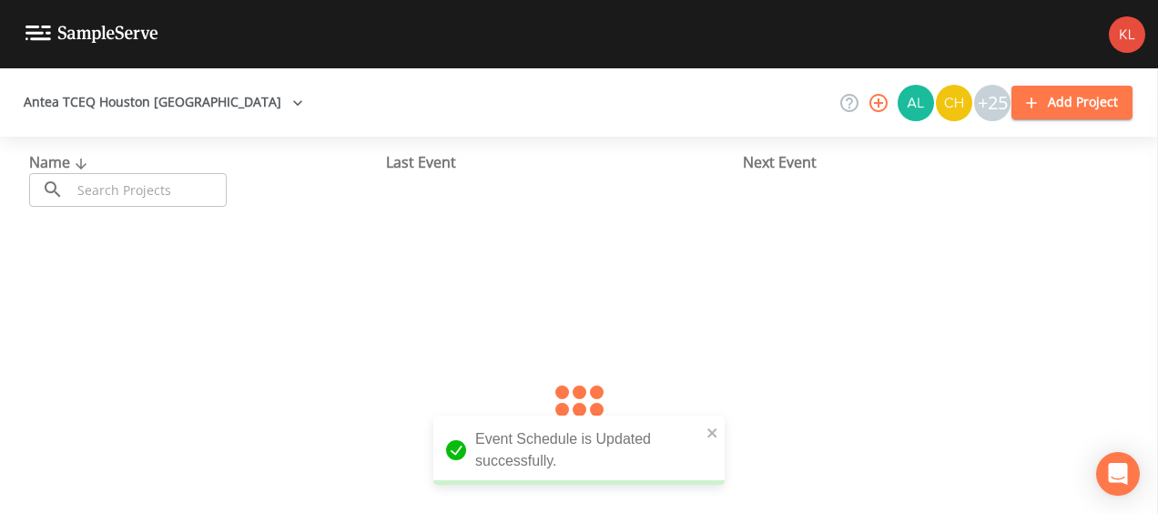
click at [127, 184] on input "text" at bounding box center [149, 190] width 156 height 34
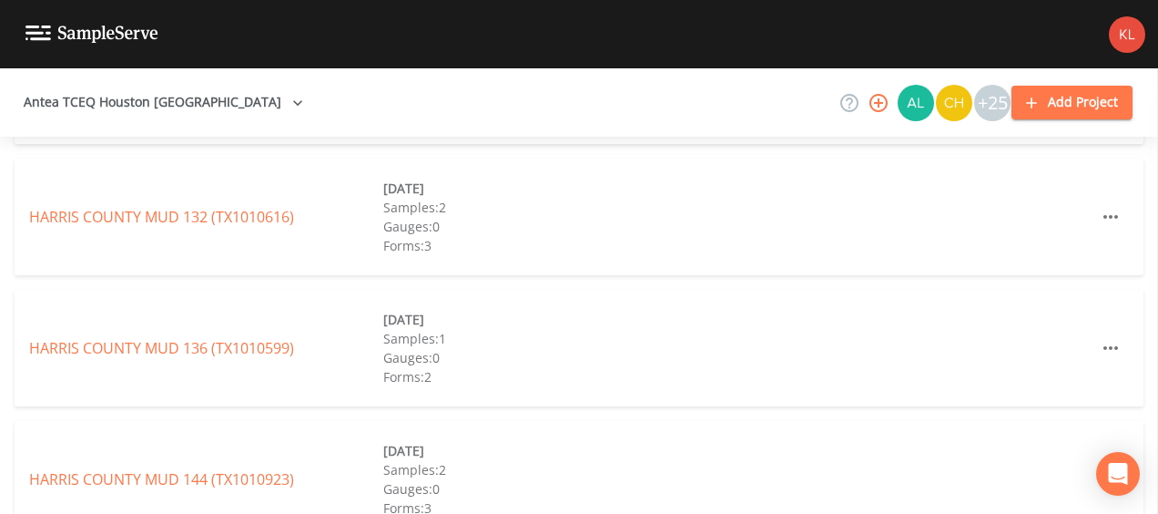
scroll to position [1768, 0]
type input "harris county mud"
